Goal: Information Seeking & Learning: Learn about a topic

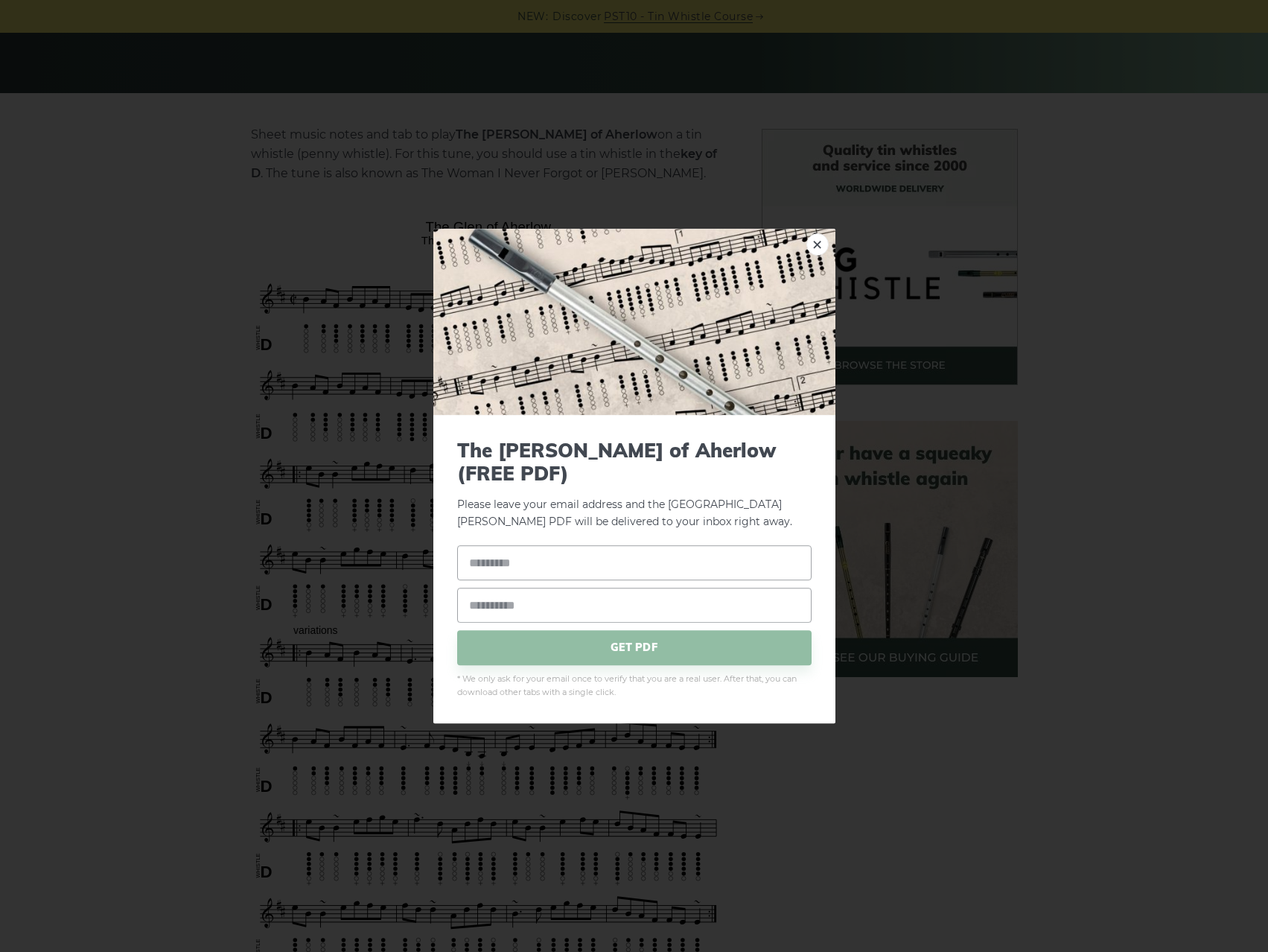
drag, startPoint x: 563, startPoint y: 227, endPoint x: 465, endPoint y: 216, distance: 98.6
click at [828, 252] on div "× The Glen of Aherlow (FREE PDF) Please leave your email address and the The Gl…" at bounding box center [635, 476] width 402 height 495
click at [825, 252] on link "×" at bounding box center [818, 245] width 23 height 23
drag, startPoint x: 562, startPoint y: 228, endPoint x: 517, endPoint y: 222, distance: 45.4
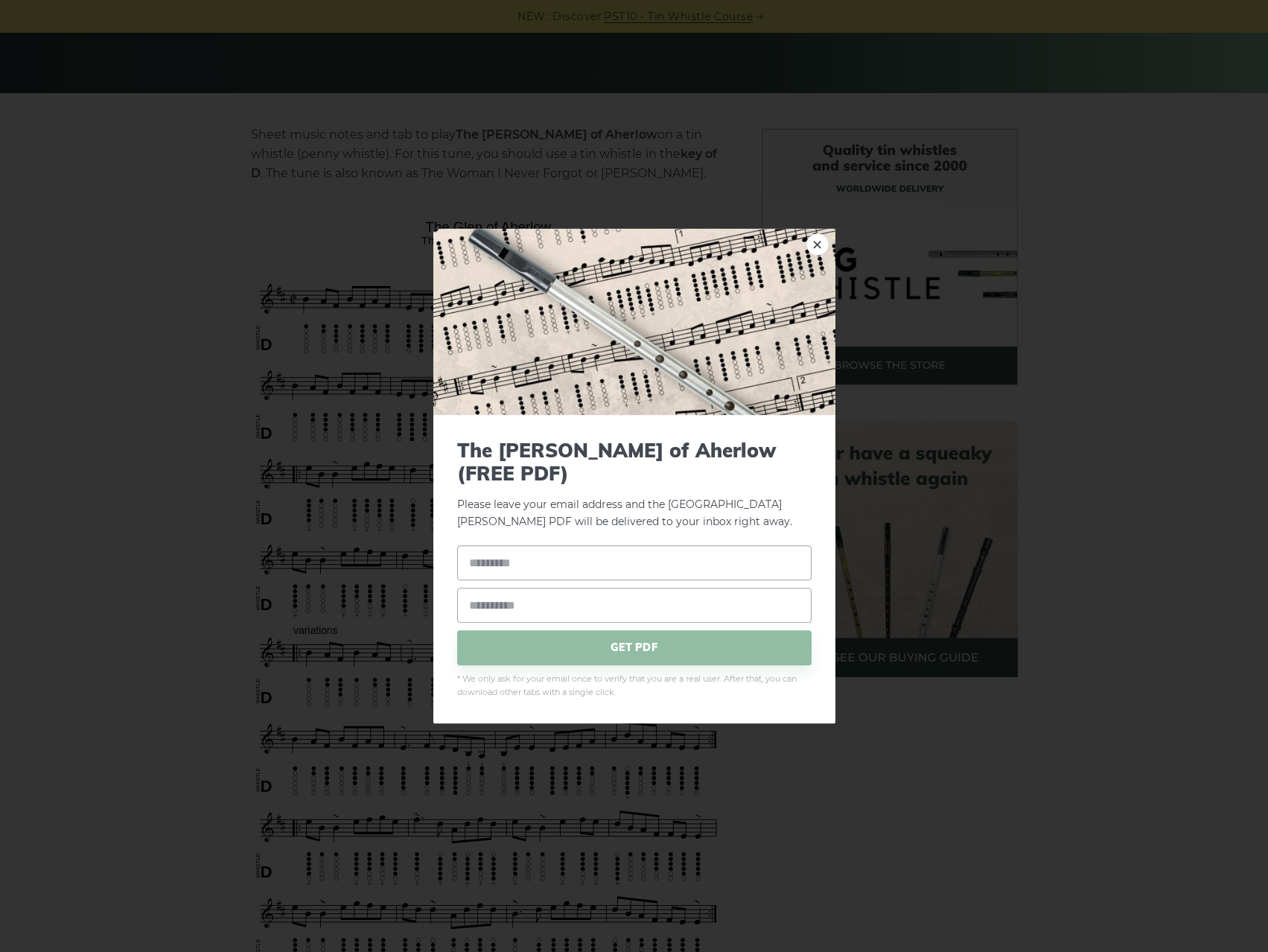
click at [813, 255] on link "×" at bounding box center [818, 245] width 23 height 23
drag, startPoint x: 424, startPoint y: 227, endPoint x: 564, endPoint y: 227, distance: 140.0
drag, startPoint x: 583, startPoint y: 190, endPoint x: 742, endPoint y: 233, distance: 164.7
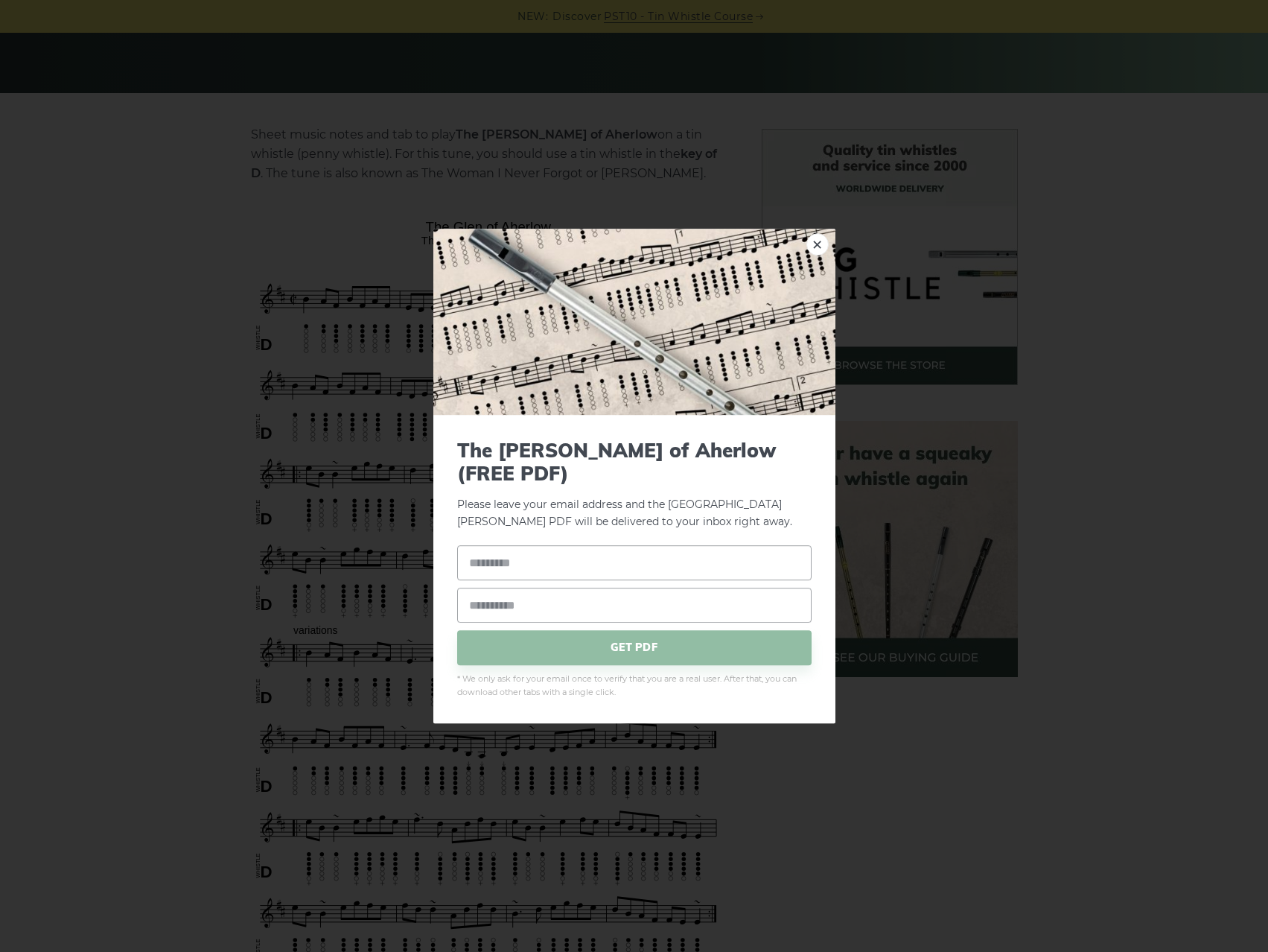
click at [583, 190] on div "× The Glen of Aherlow (FREE PDF) Please leave your email address and the The Gl…" at bounding box center [634, 476] width 1268 height 952
click at [817, 248] on link "×" at bounding box center [818, 245] width 23 height 23
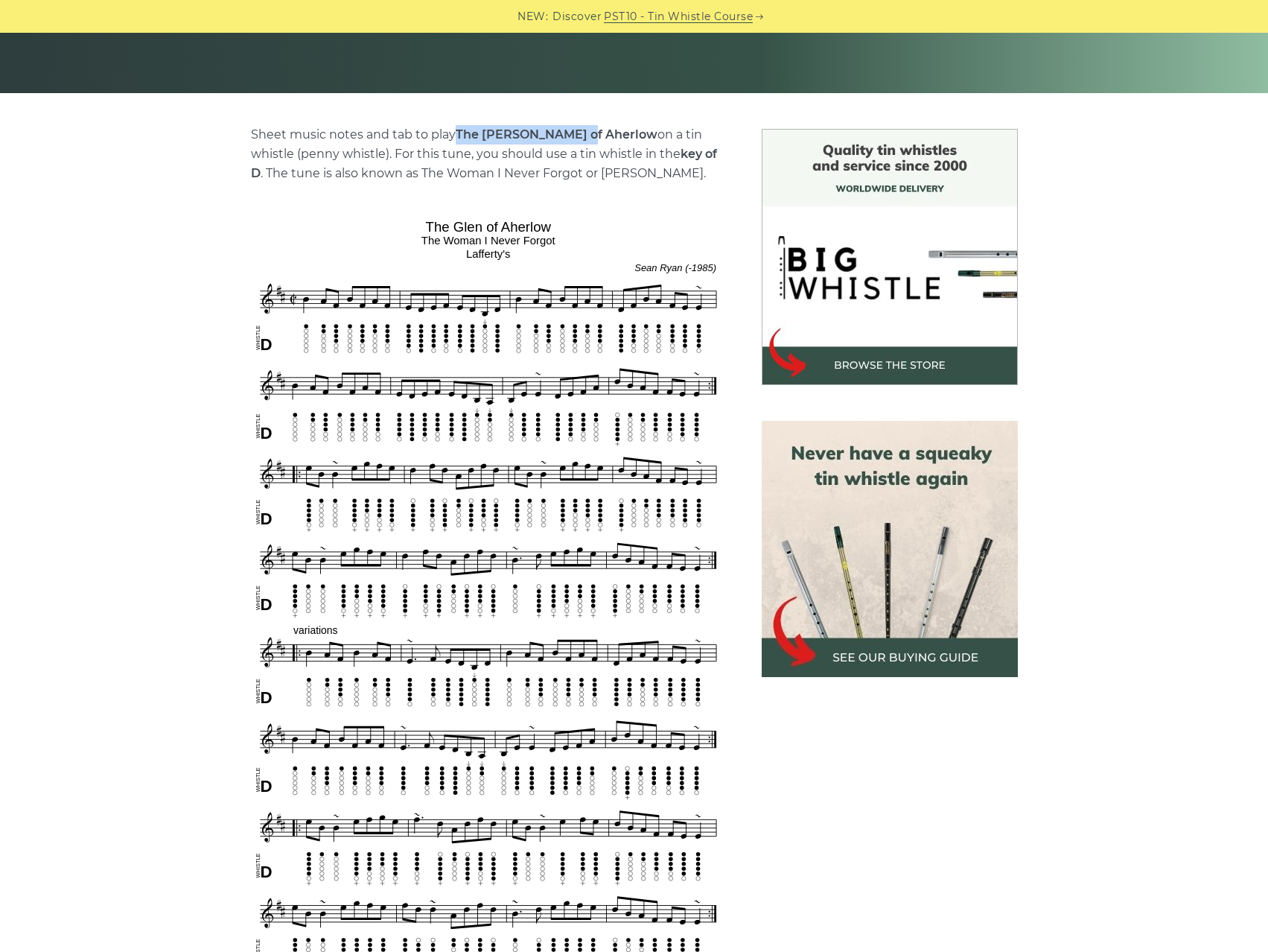
drag, startPoint x: 459, startPoint y: 130, endPoint x: 582, endPoint y: 134, distance: 123.1
click at [582, 134] on p "Sheet music notes and tab to play The Glen of Aherlow on a tin whistle (penny w…" at bounding box center [488, 154] width 476 height 58
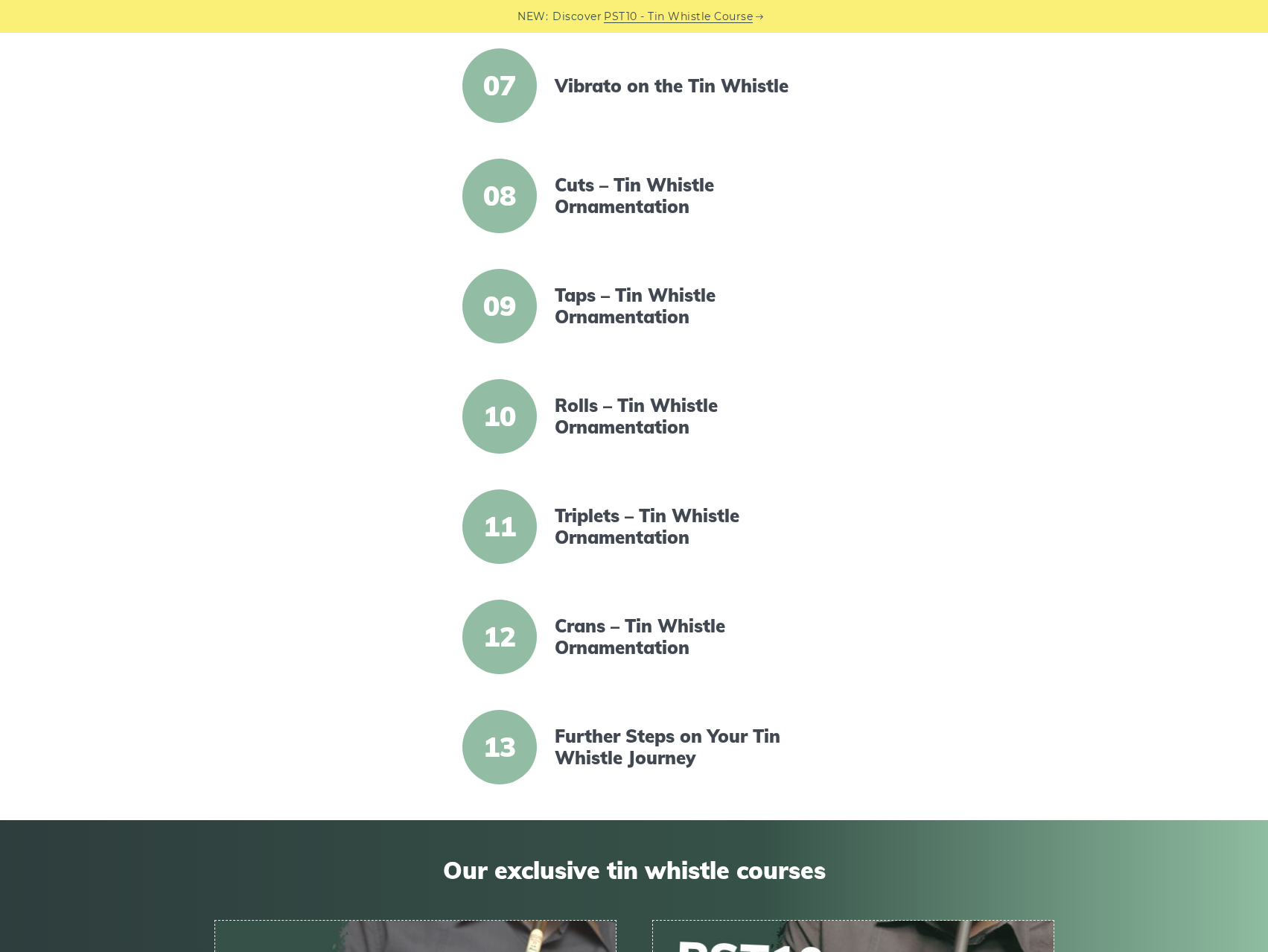
scroll to position [1043, 0]
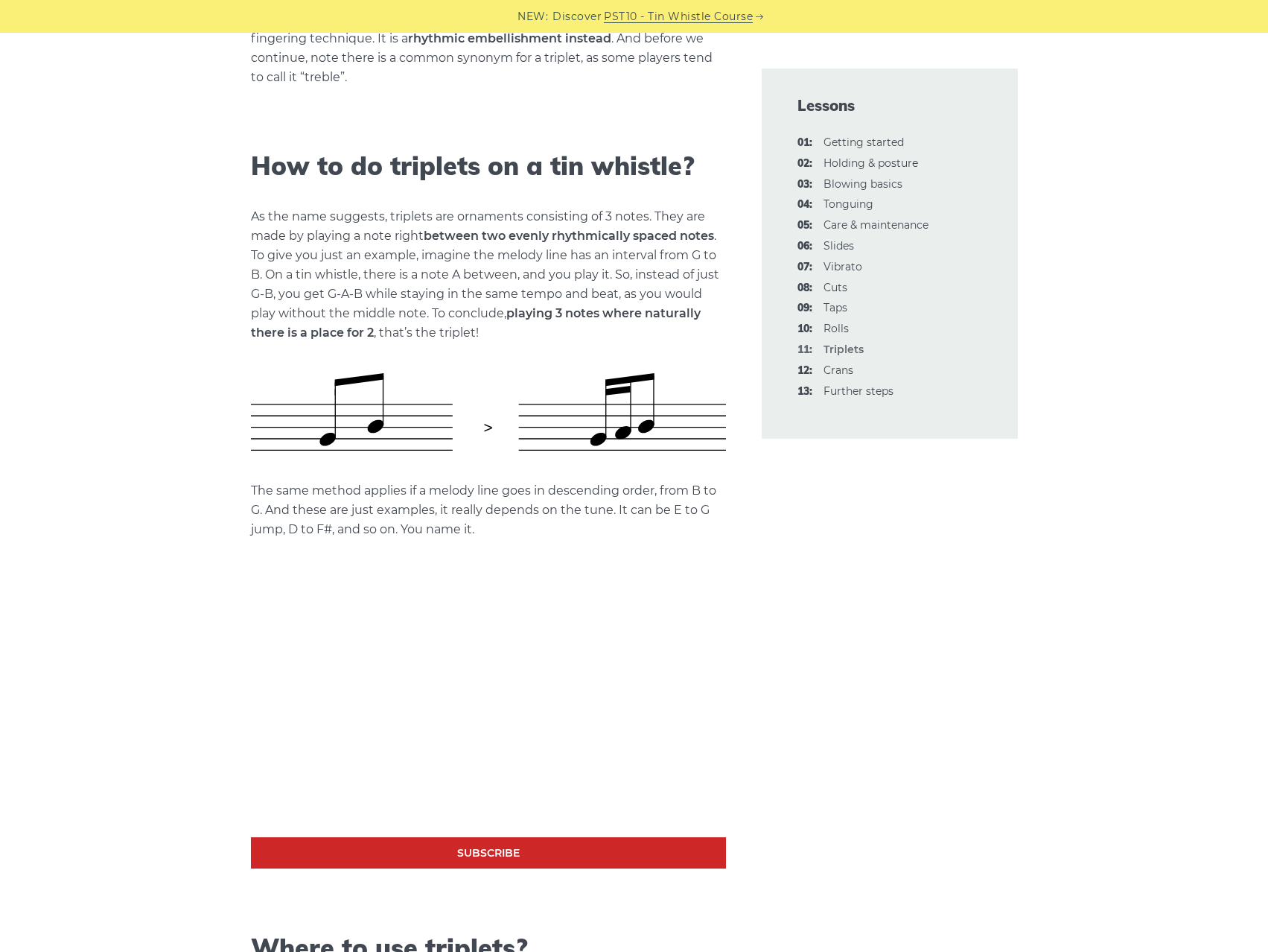
scroll to position [596, 0]
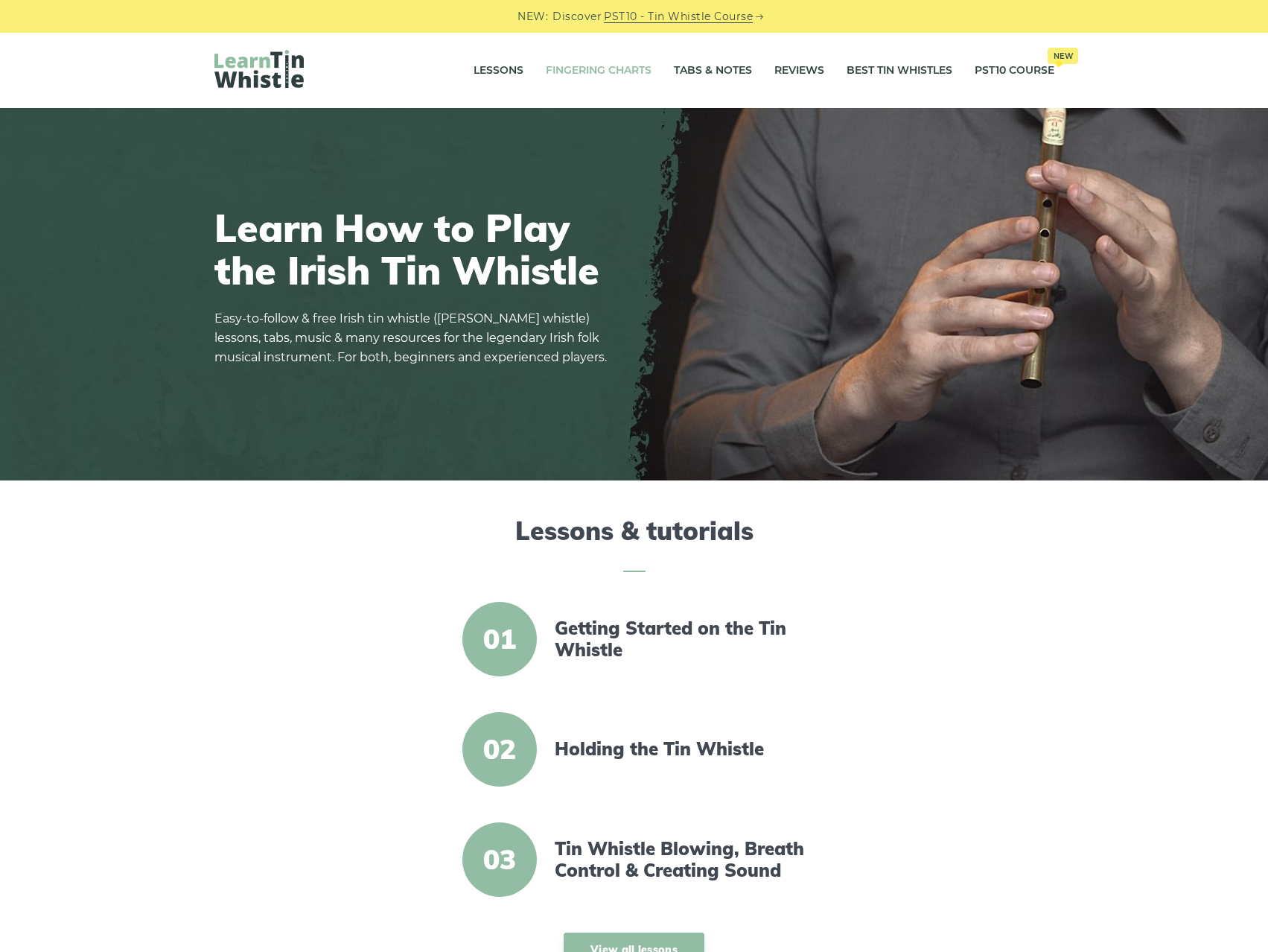
click at [628, 66] on link "Fingering Charts" at bounding box center [598, 70] width 105 height 37
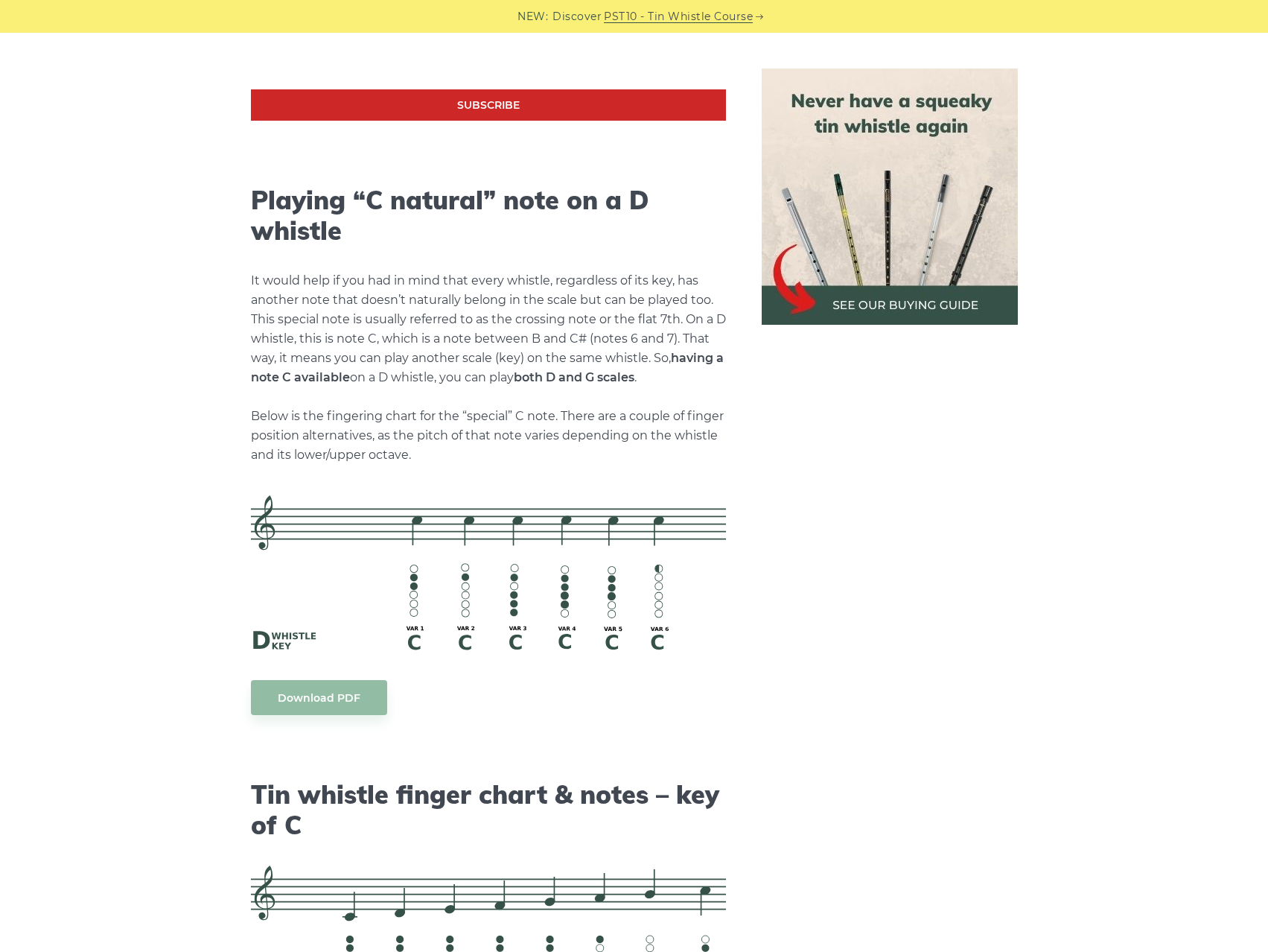
scroll to position [3046, 0]
